Goal: Task Accomplishment & Management: Manage account settings

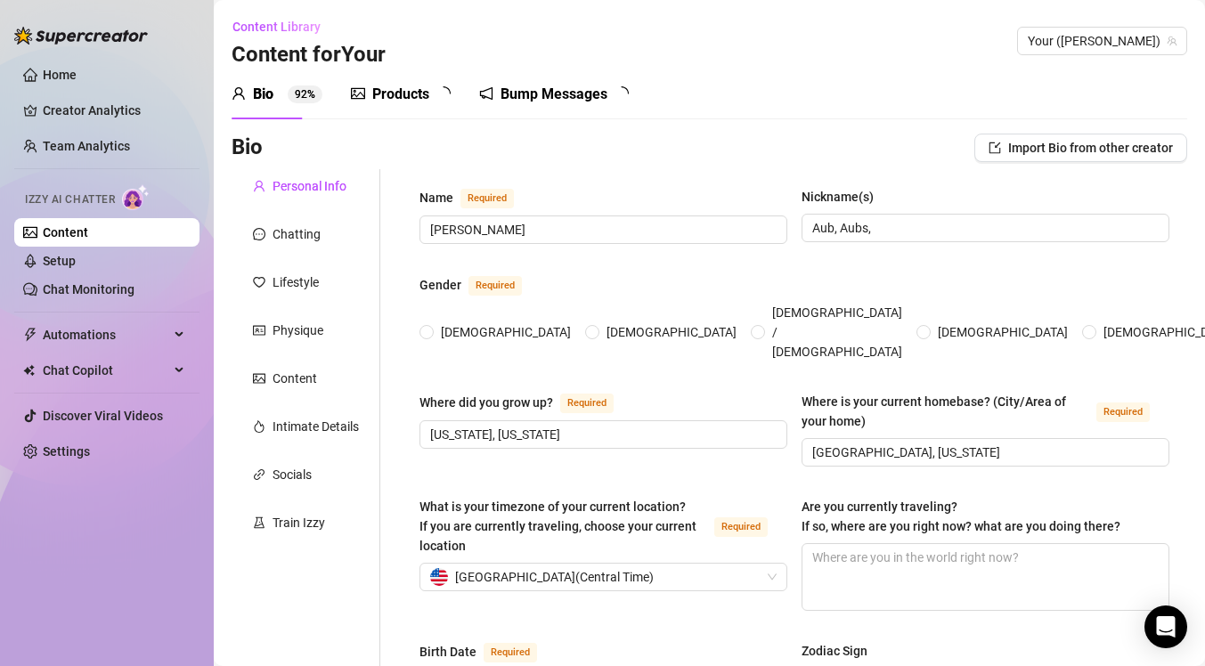
radio input "true"
type input "[DATE]"
click at [367, 104] on div "Products 8 5" at bounding box center [407, 94] width 112 height 21
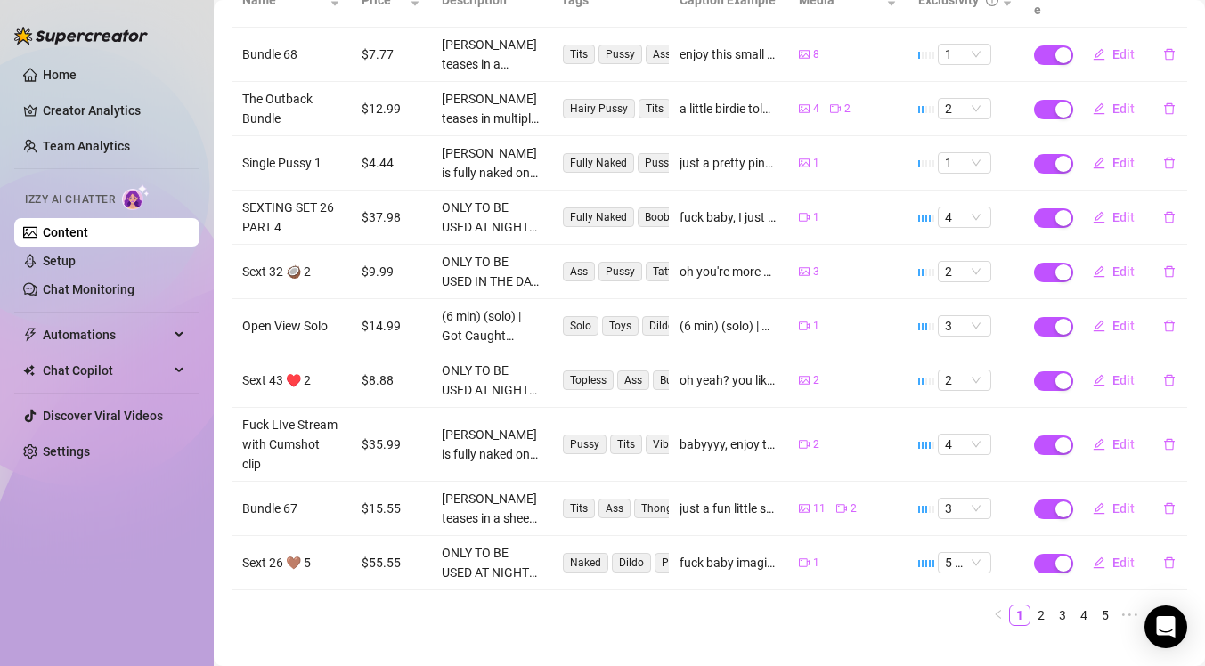
scroll to position [273, 0]
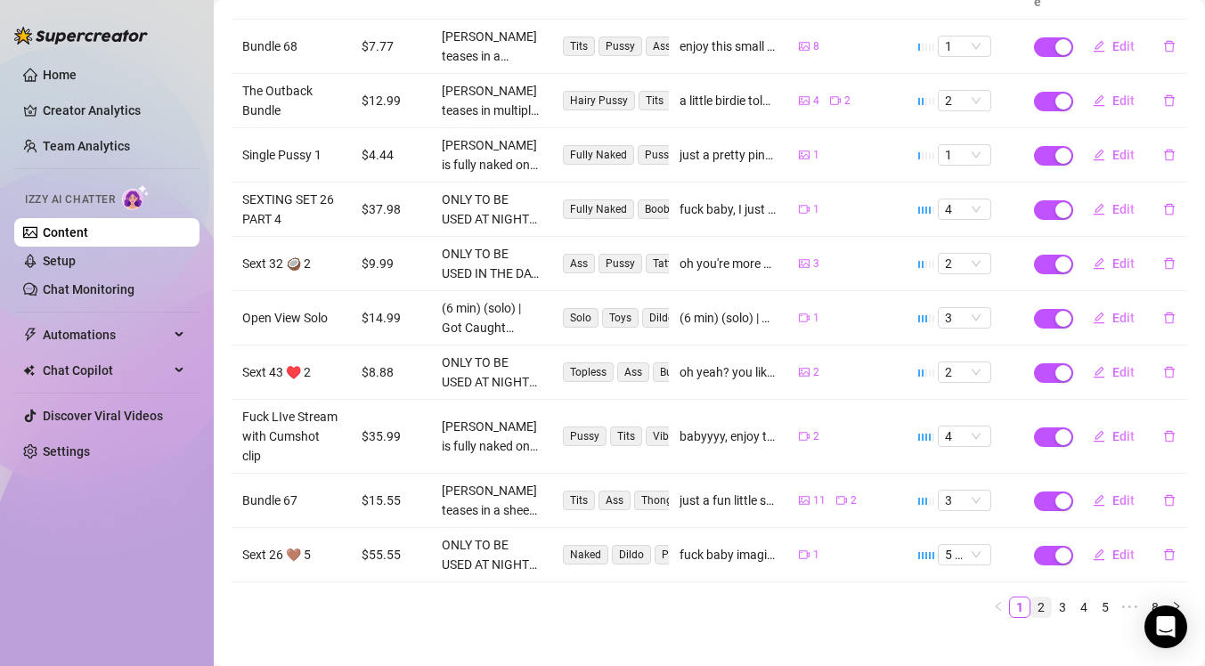
click at [1032, 598] on link "2" at bounding box center [1042, 608] width 20 height 20
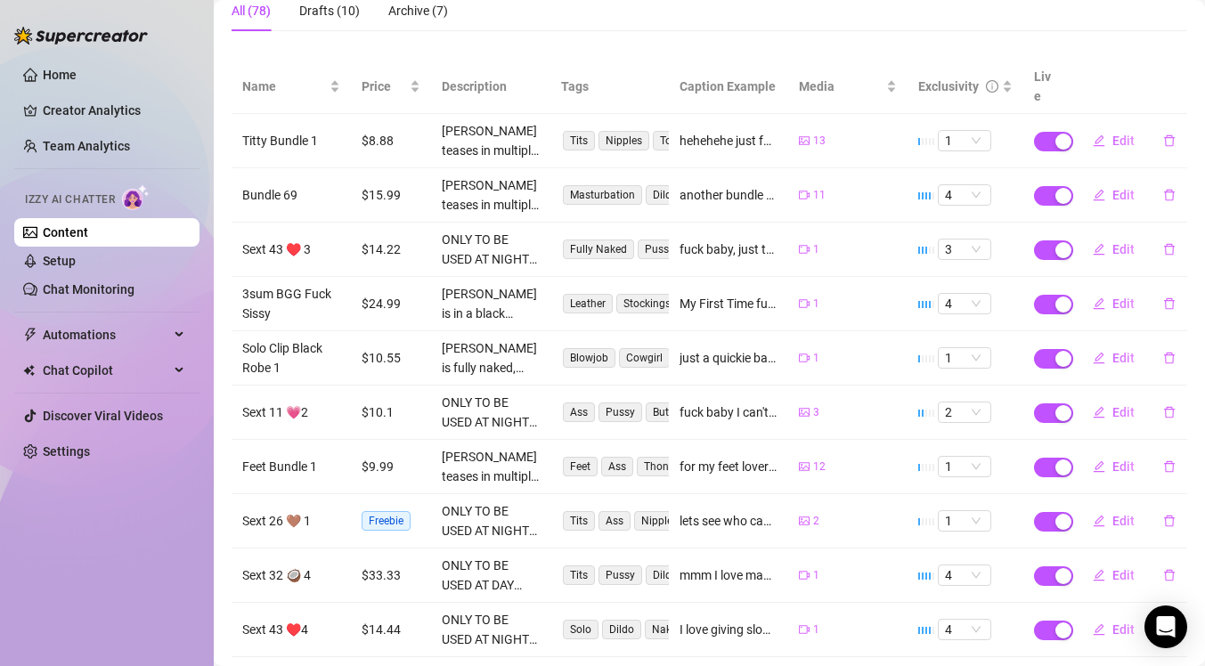
scroll to position [204, 0]
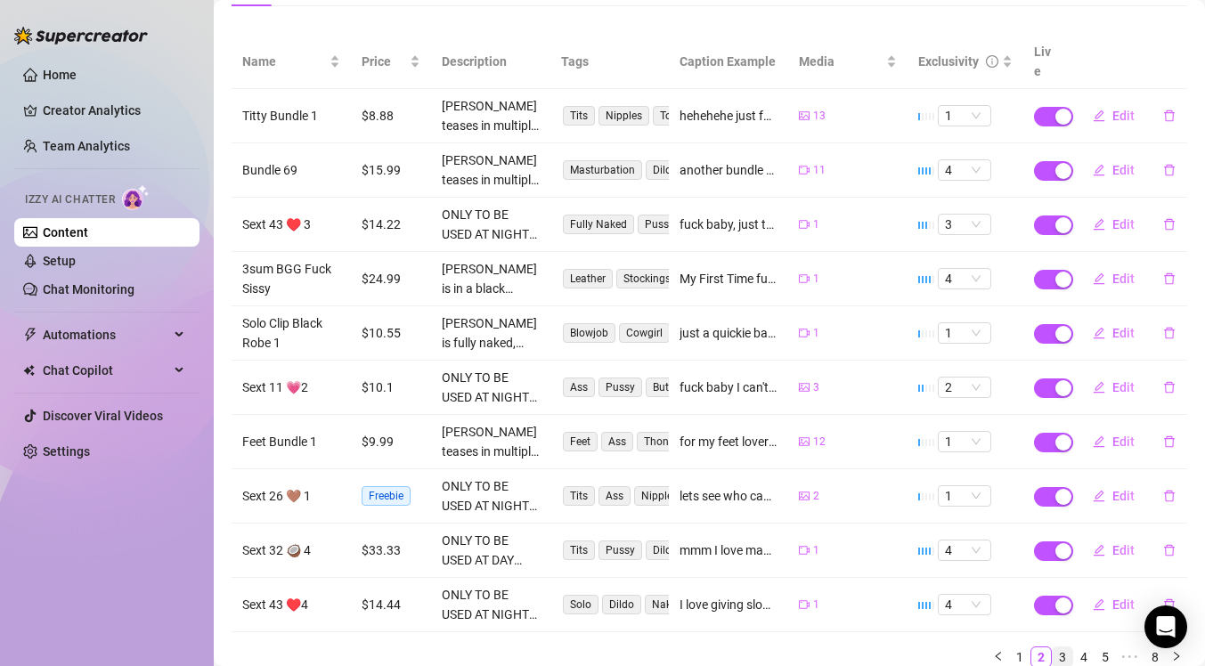
click at [1053, 648] on link "3" at bounding box center [1063, 658] width 20 height 20
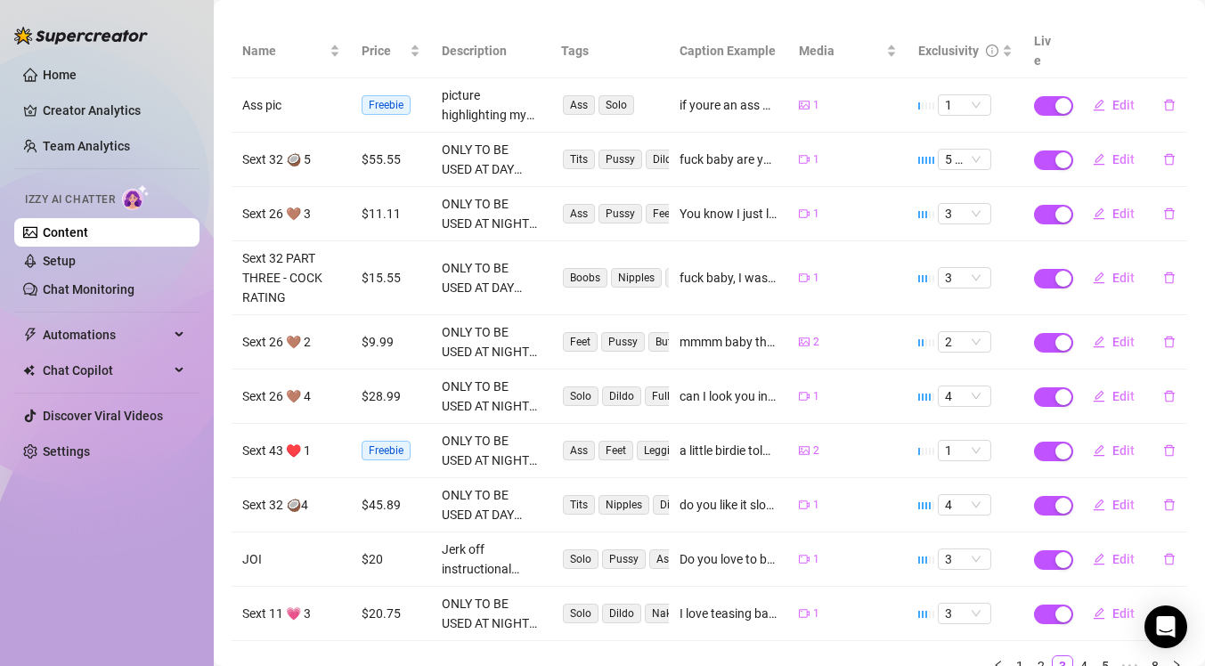
scroll to position [218, 0]
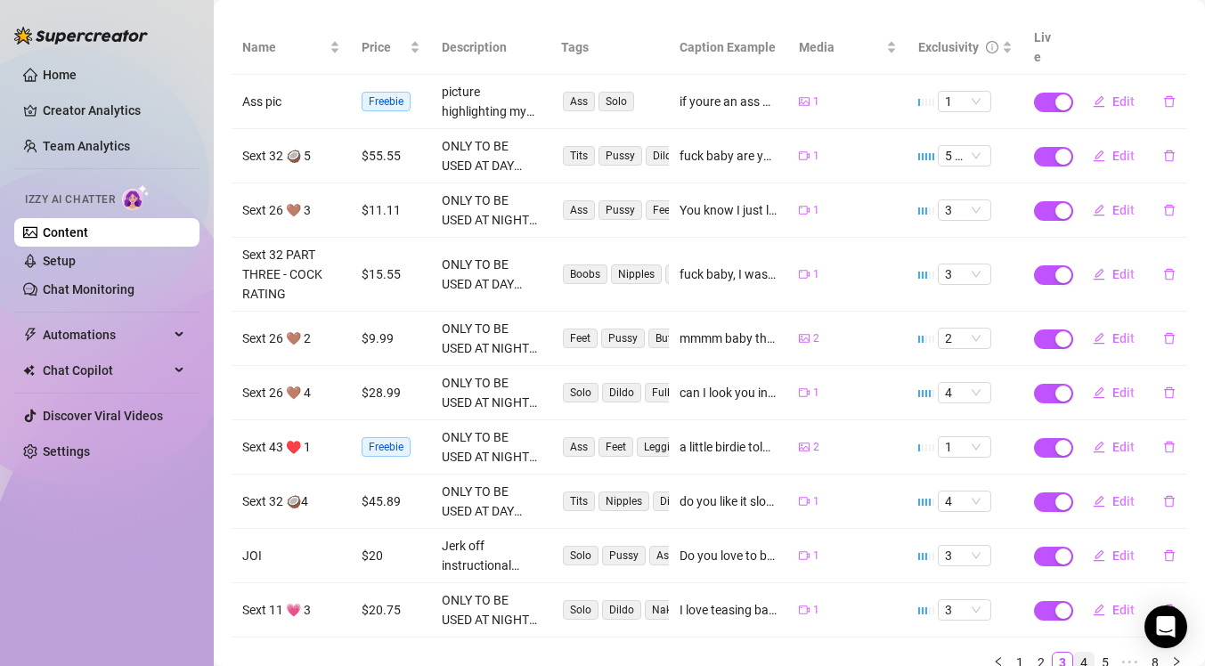
click at [1076, 653] on link "4" at bounding box center [1084, 663] width 20 height 20
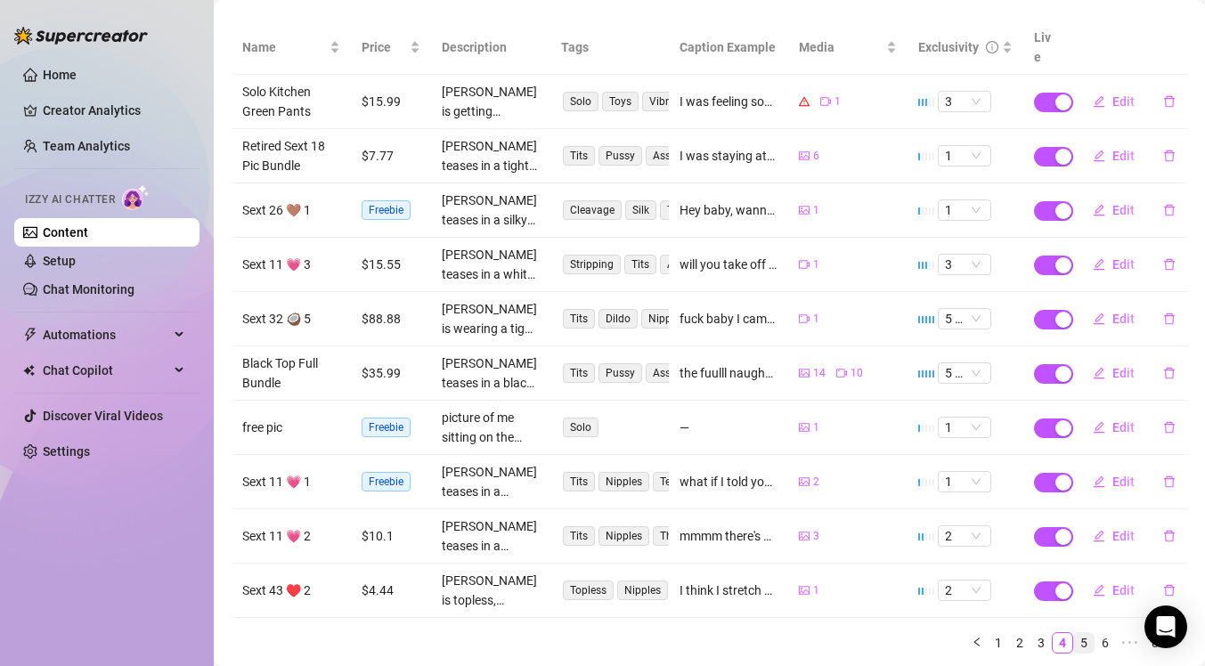
click at [1074, 633] on link "5" at bounding box center [1084, 643] width 20 height 20
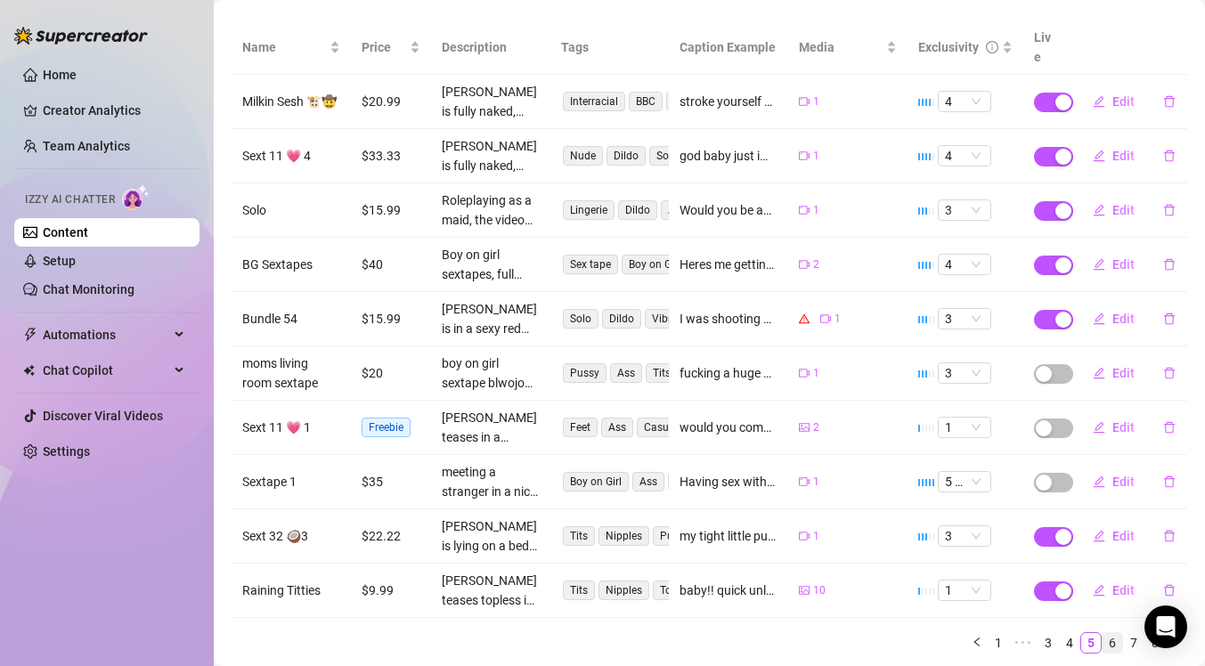
click at [1103, 633] on link "6" at bounding box center [1113, 643] width 20 height 20
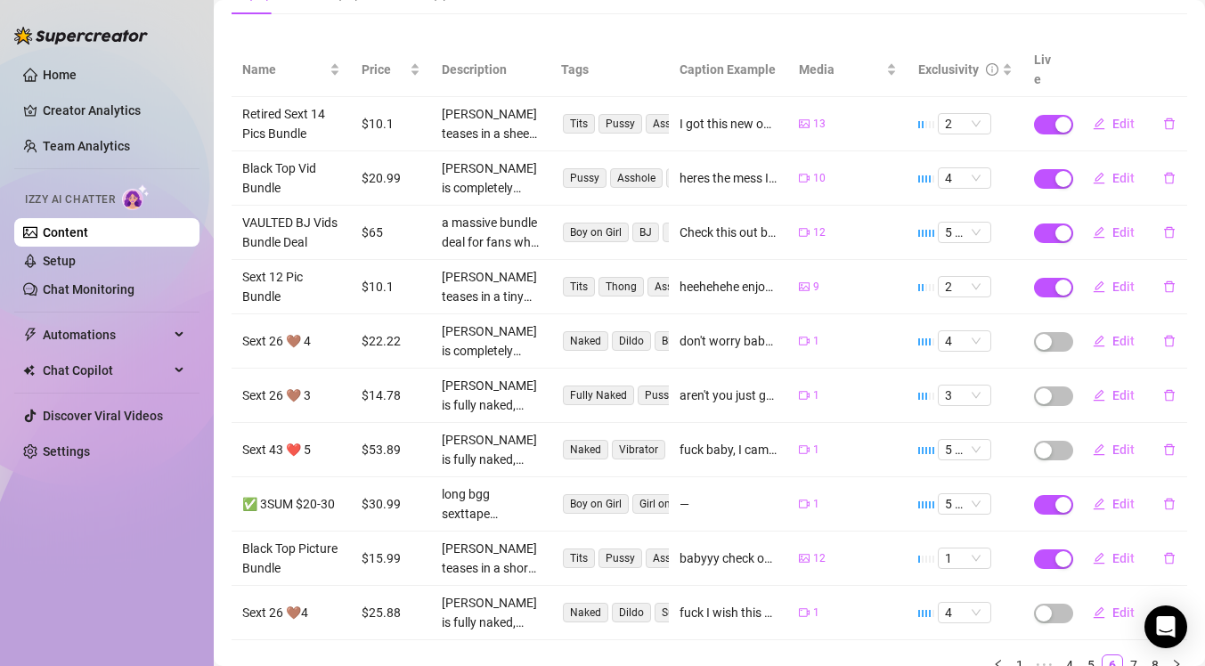
scroll to position [191, 0]
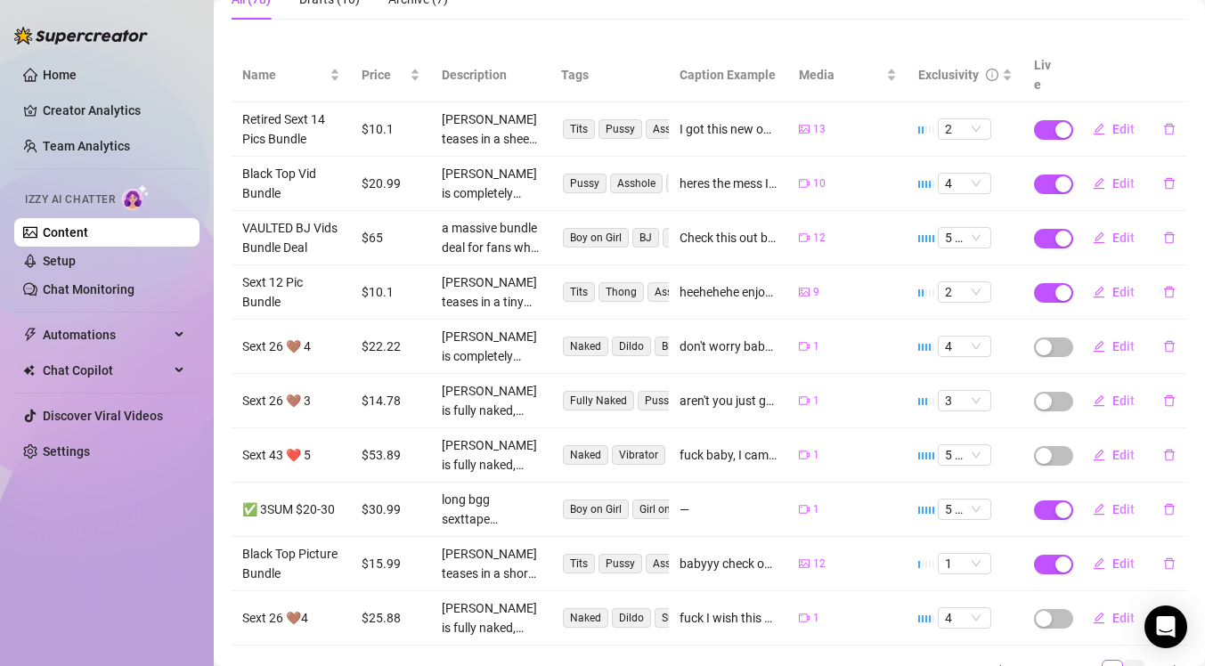
click at [1127, 661] on link "7" at bounding box center [1134, 671] width 20 height 20
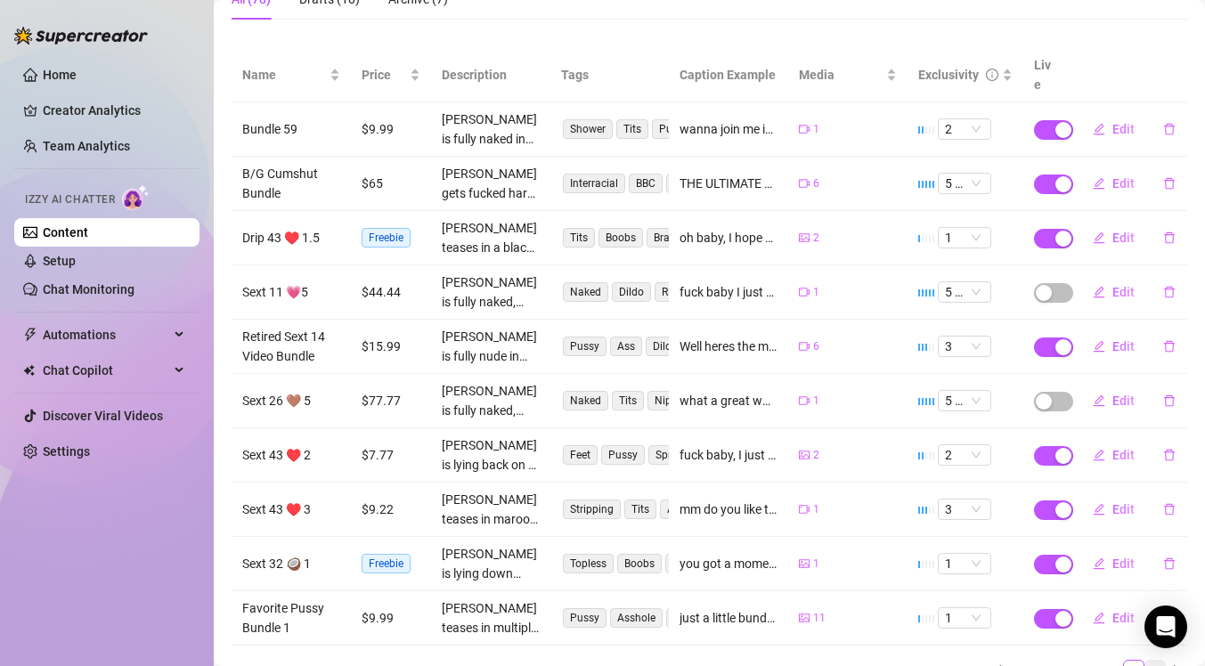
click at [1146, 661] on link "8" at bounding box center [1156, 671] width 20 height 20
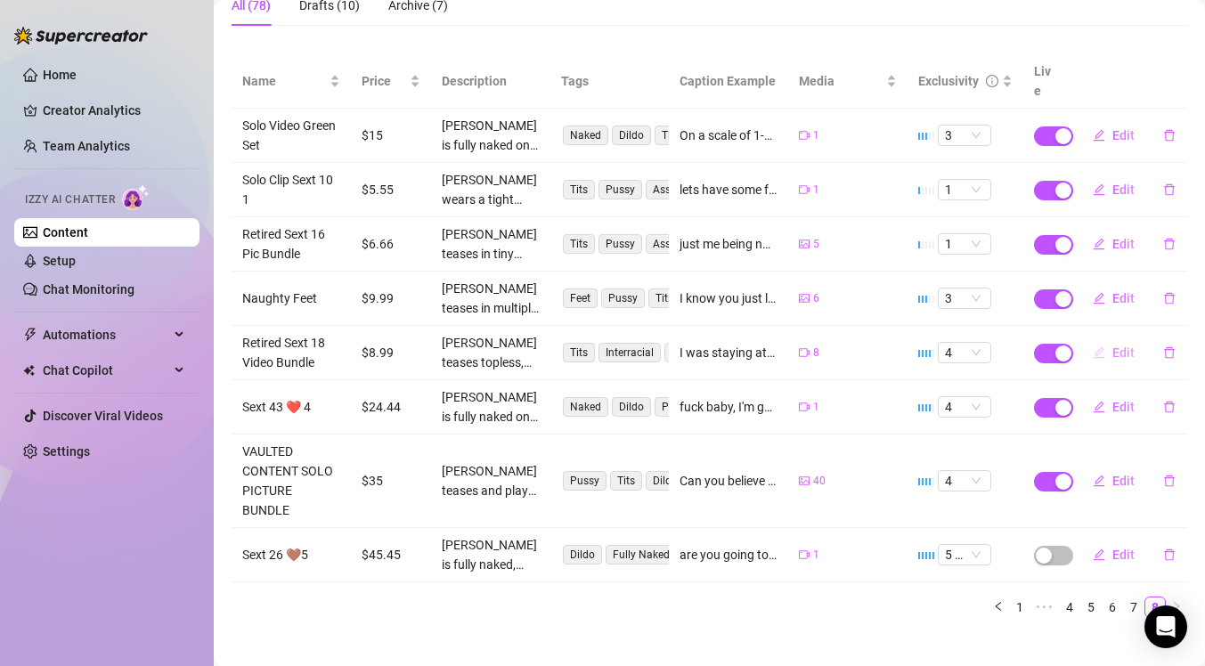
click at [1113, 346] on span "Edit" at bounding box center [1124, 353] width 22 height 14
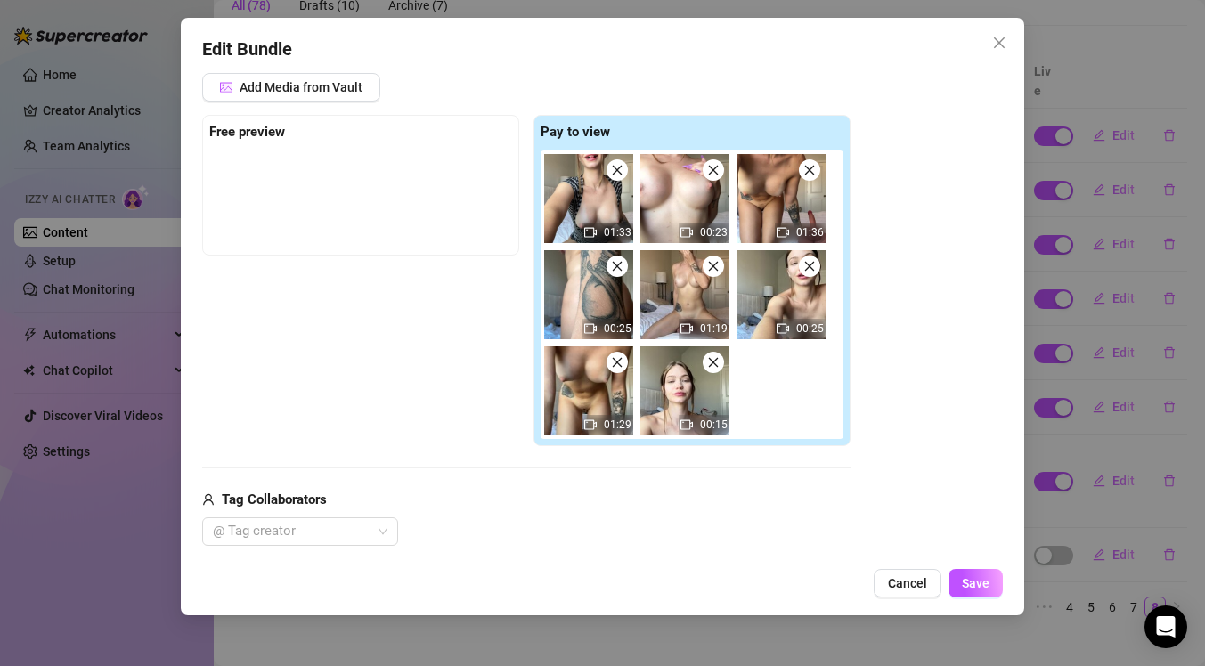
scroll to position [234, 0]
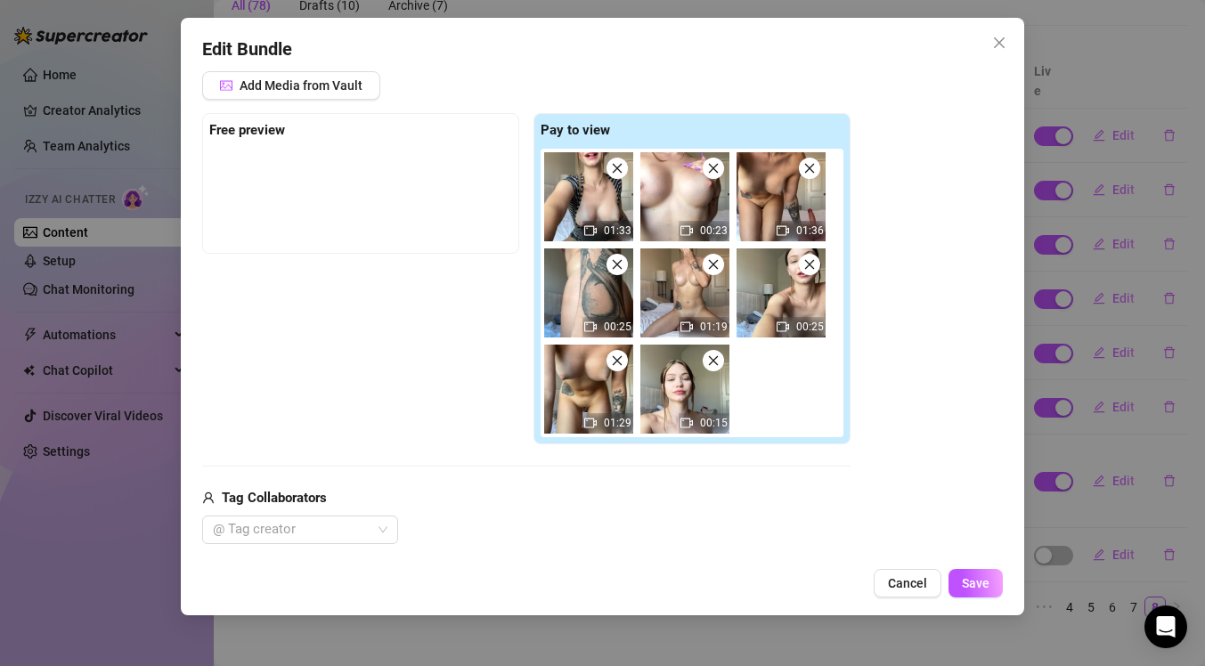
click at [675, 394] on img at bounding box center [685, 389] width 89 height 89
click at [693, 418] on icon "video-camera" at bounding box center [687, 423] width 12 height 12
click at [682, 322] on icon "video-camera" at bounding box center [687, 327] width 12 height 10
click at [780, 316] on img at bounding box center [781, 293] width 89 height 89
click at [899, 585] on span "Cancel" at bounding box center [907, 583] width 39 height 14
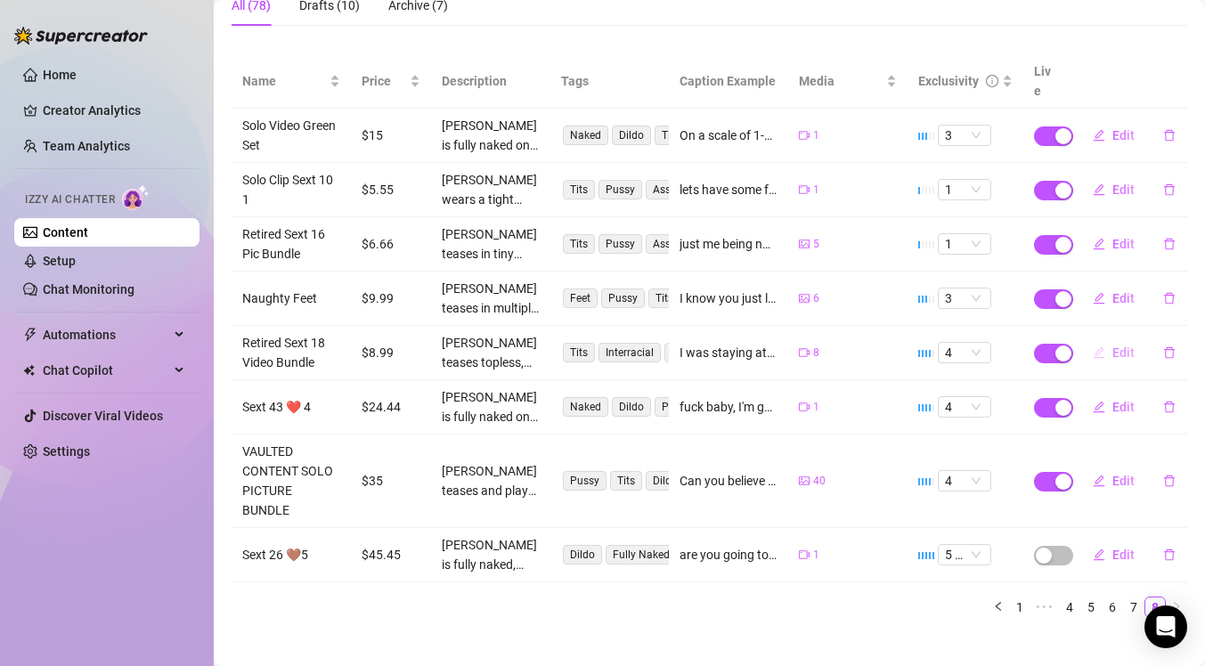
click at [1098, 339] on button "Edit" at bounding box center [1114, 353] width 70 height 29
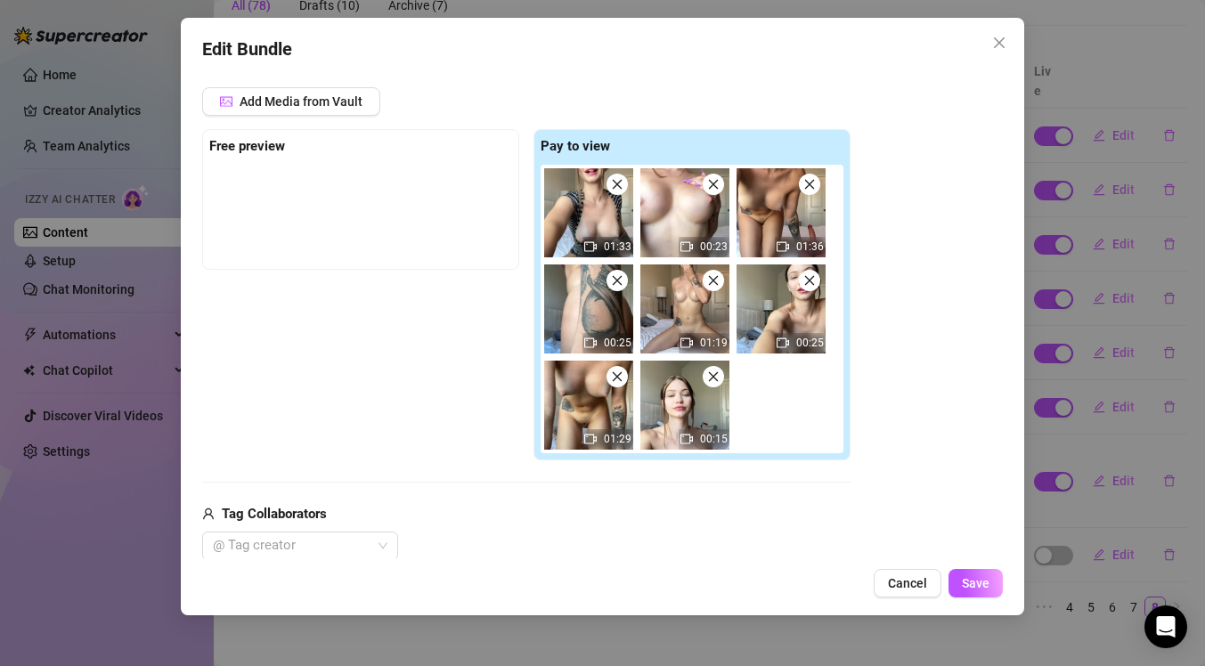
scroll to position [249, 0]
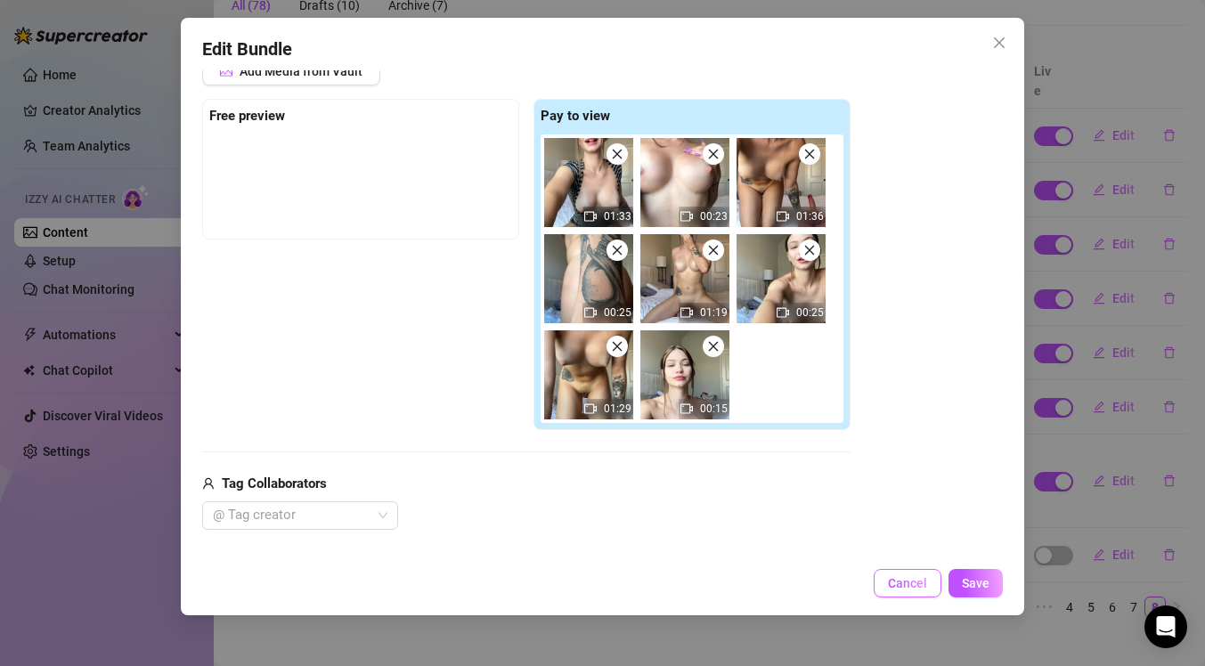
click at [920, 585] on span "Cancel" at bounding box center [907, 583] width 39 height 14
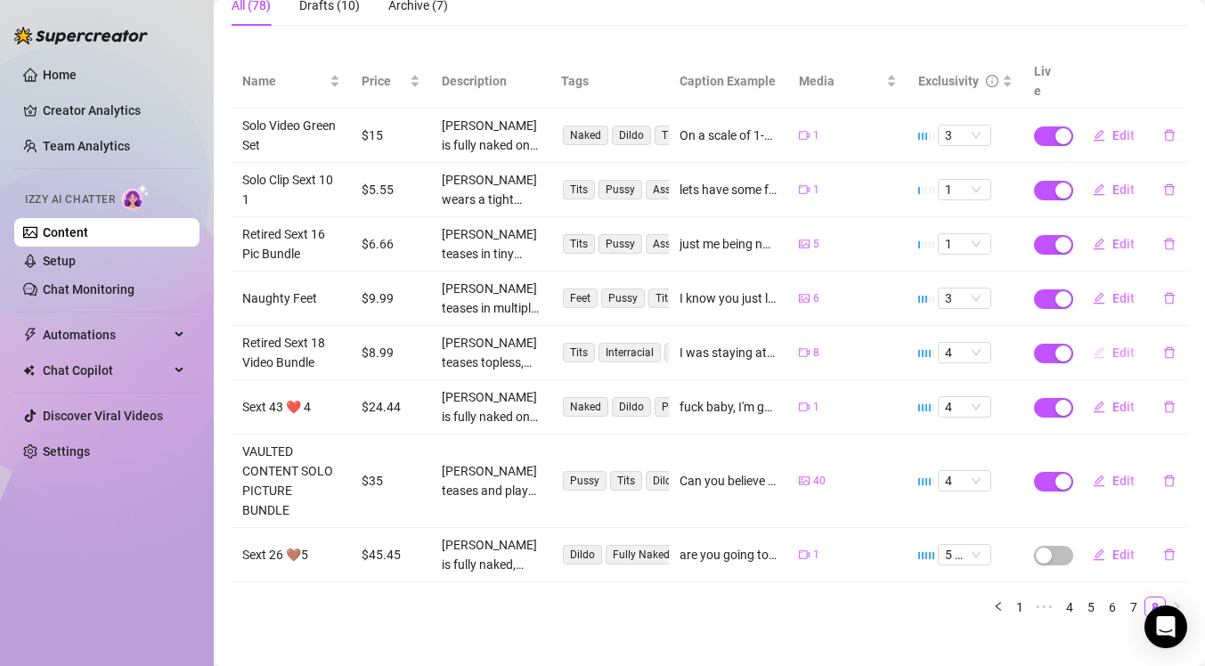
click at [1113, 346] on span "Edit" at bounding box center [1124, 353] width 22 height 14
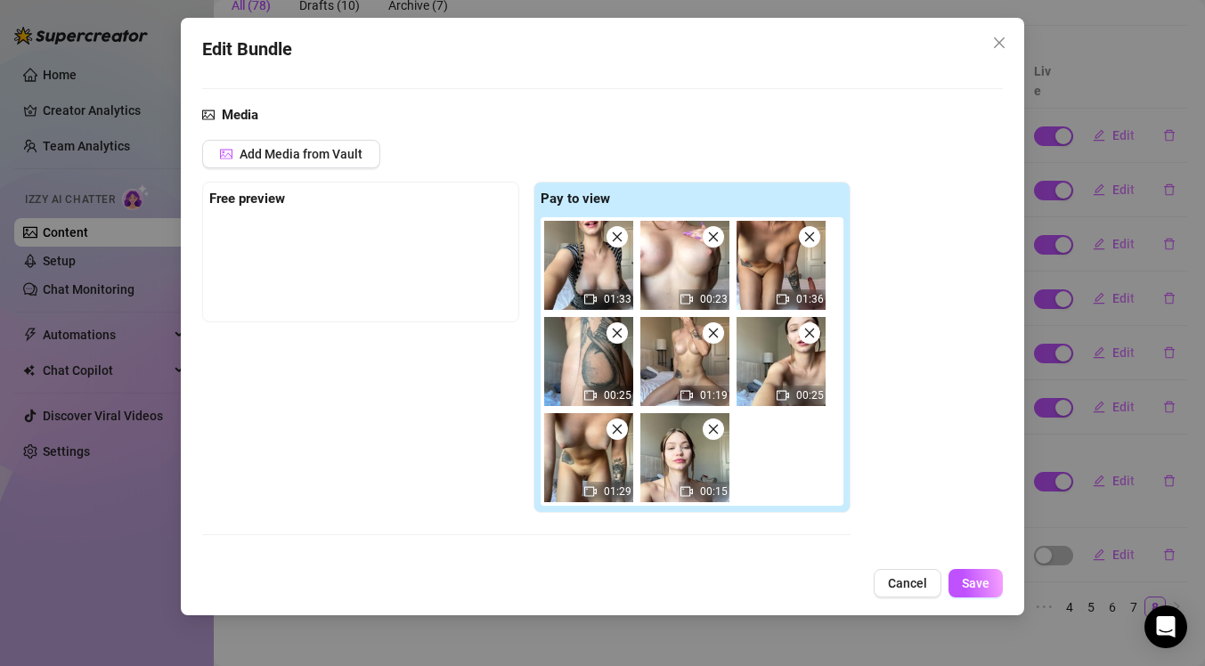
scroll to position [175, 0]
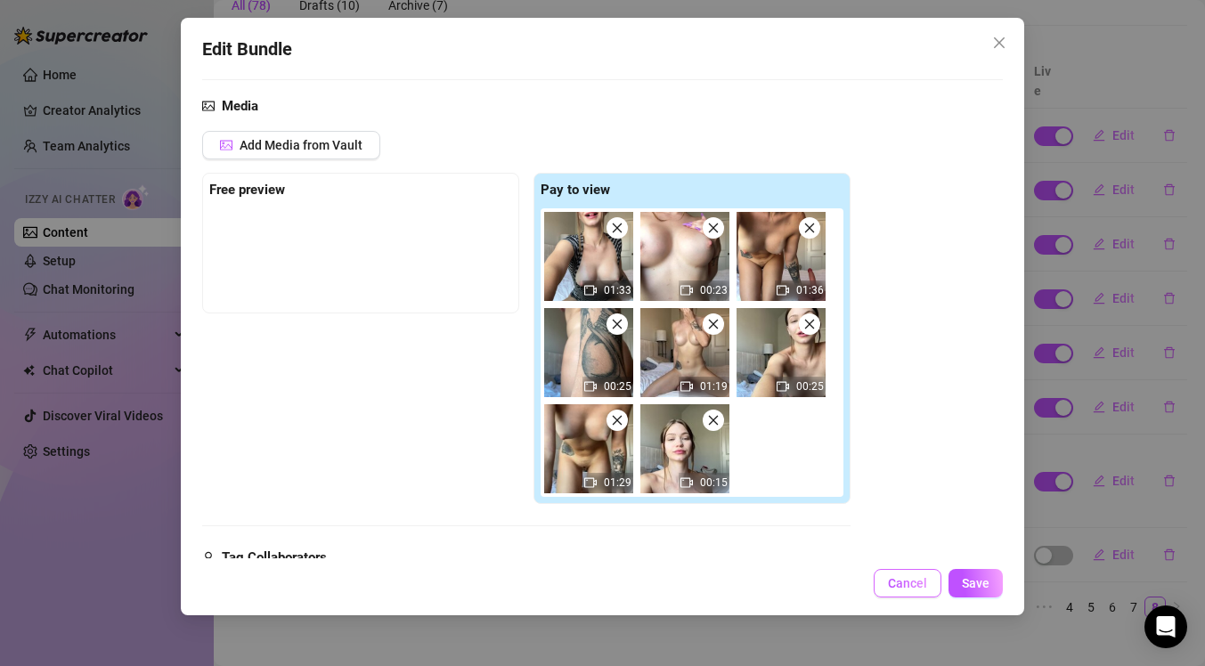
click at [900, 589] on span "Cancel" at bounding box center [907, 583] width 39 height 14
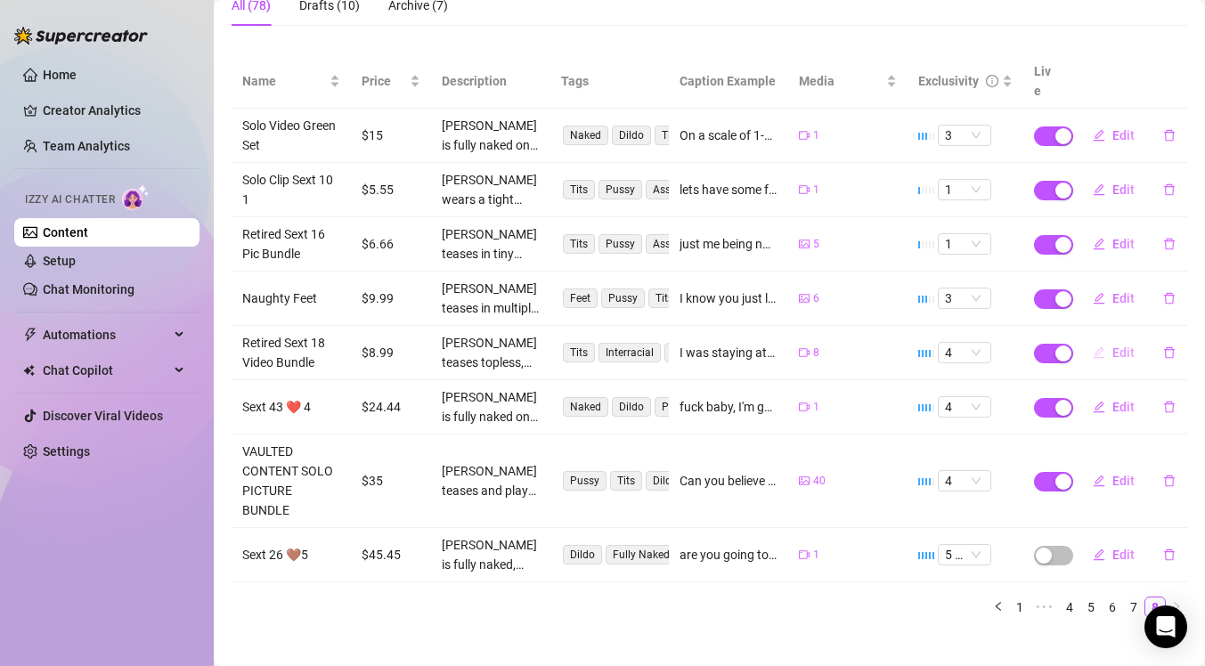
click at [1100, 339] on button "Edit" at bounding box center [1114, 353] width 70 height 29
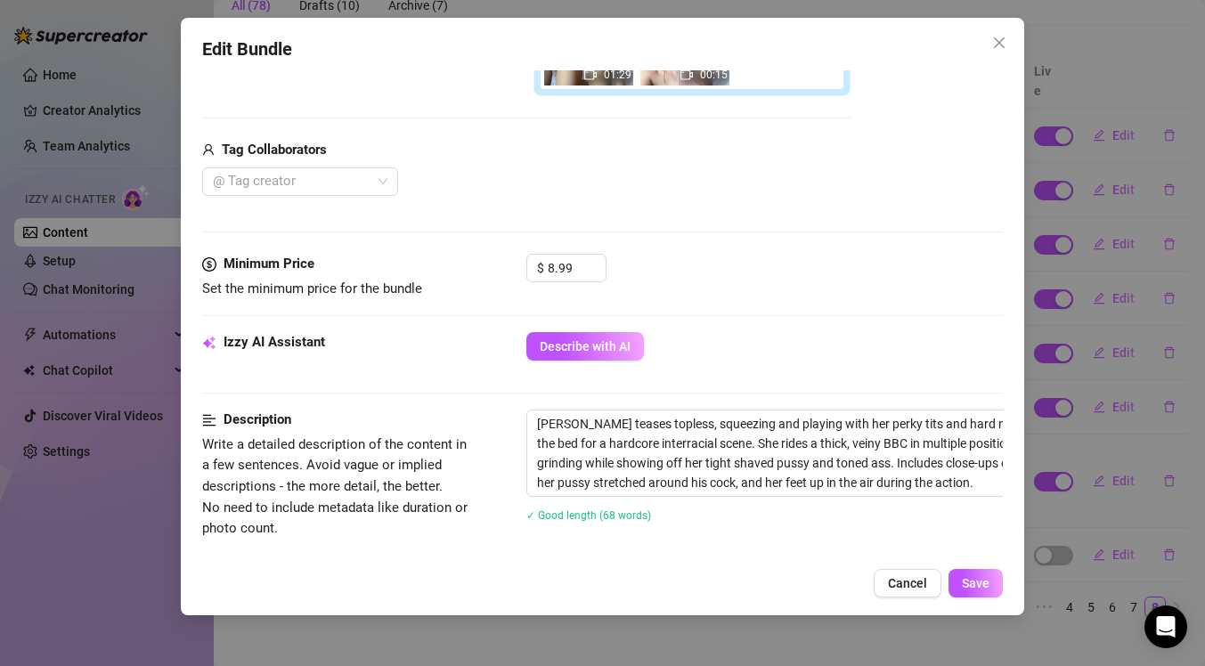
scroll to position [596, 0]
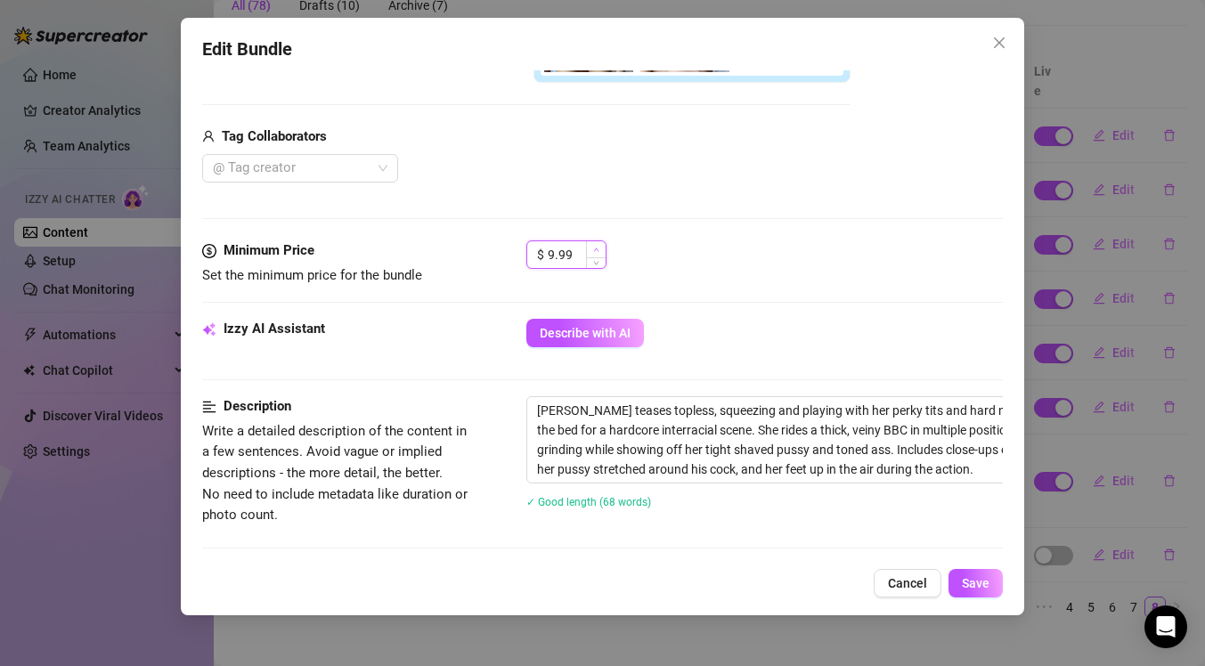
click at [592, 248] on span "Increase Value" at bounding box center [596, 249] width 20 height 16
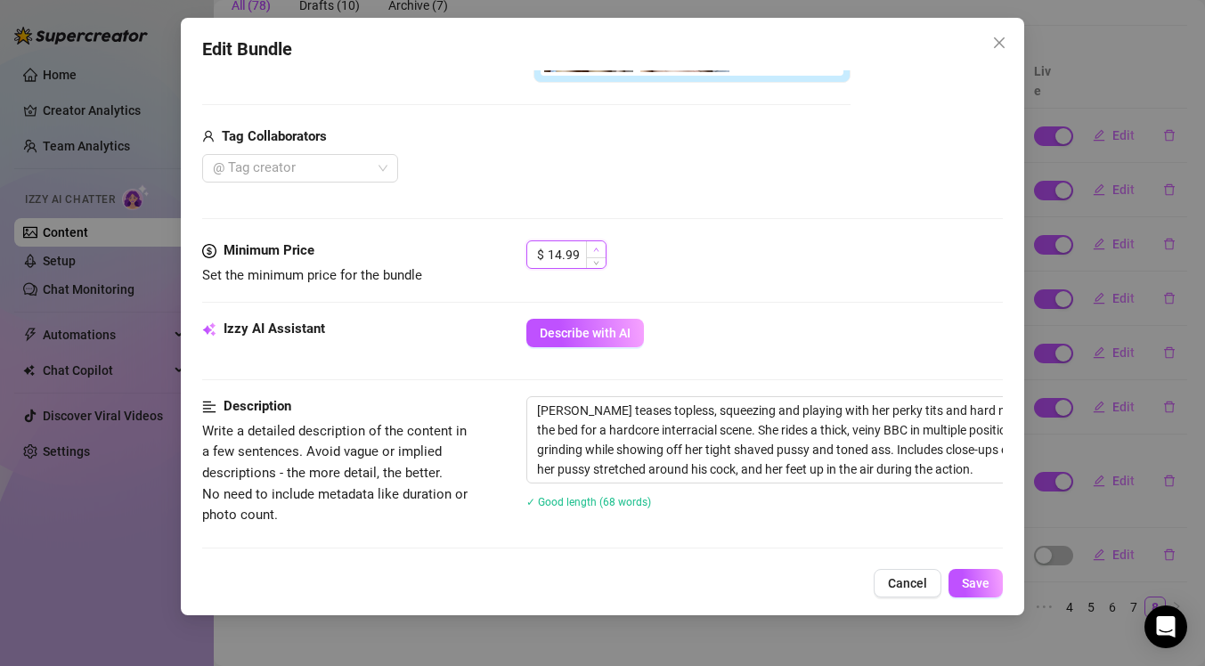
click at [592, 248] on span "Increase Value" at bounding box center [596, 249] width 20 height 16
type input "15.99"
click at [595, 260] on icon "down" at bounding box center [595, 261] width 5 height 4
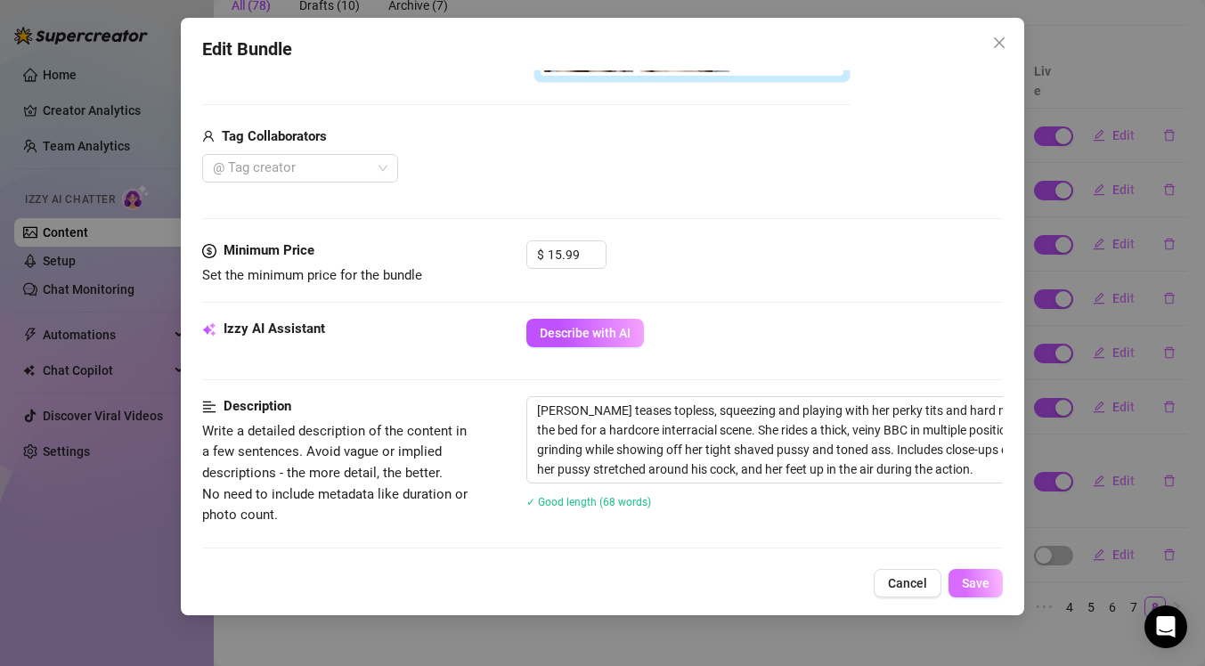
click at [968, 588] on span "Save" at bounding box center [976, 583] width 28 height 14
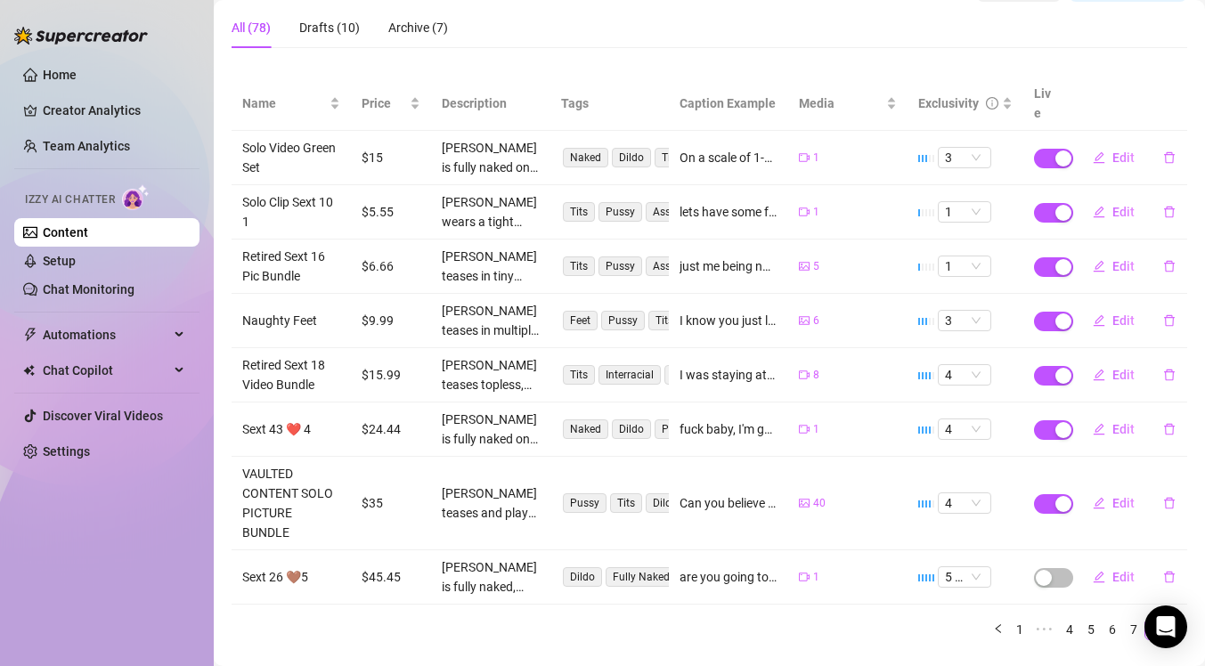
scroll to position [184, 0]
